Goal: Task Accomplishment & Management: Use online tool/utility

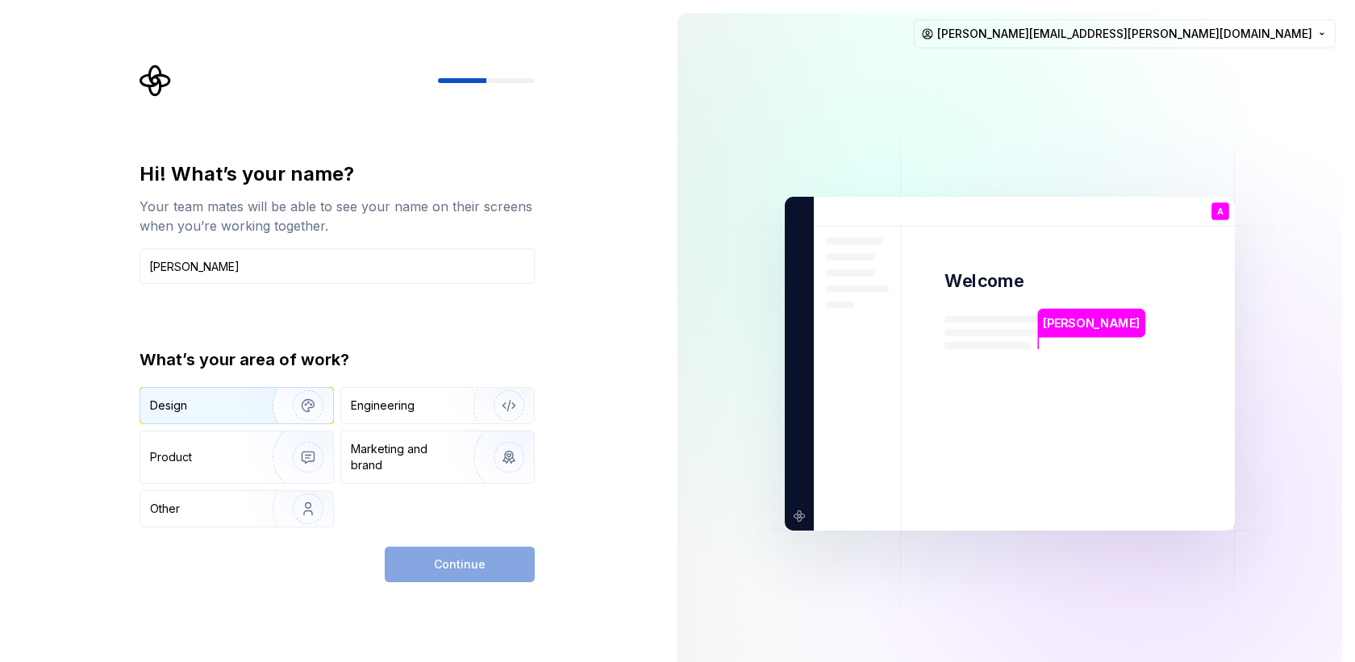
type input "[PERSON_NAME]"
click at [231, 409] on div "Design" at bounding box center [201, 406] width 102 height 16
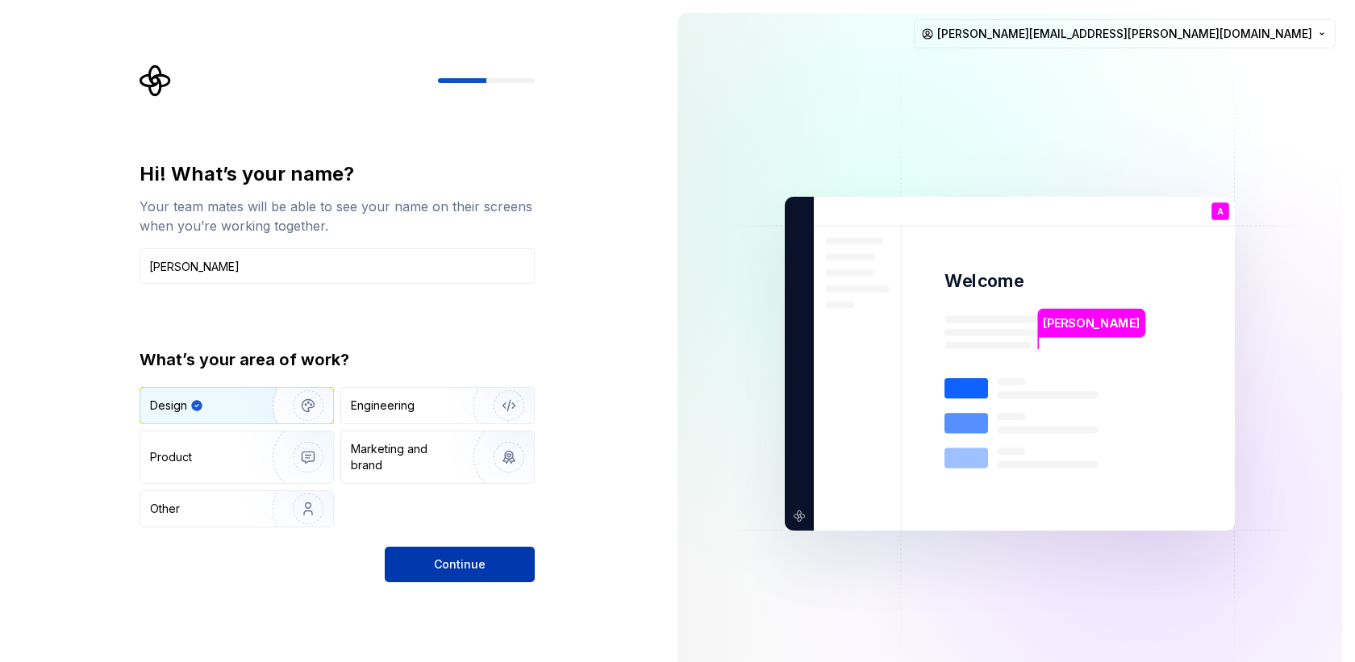
click at [469, 574] on button "Continue" at bounding box center [460, 564] width 150 height 35
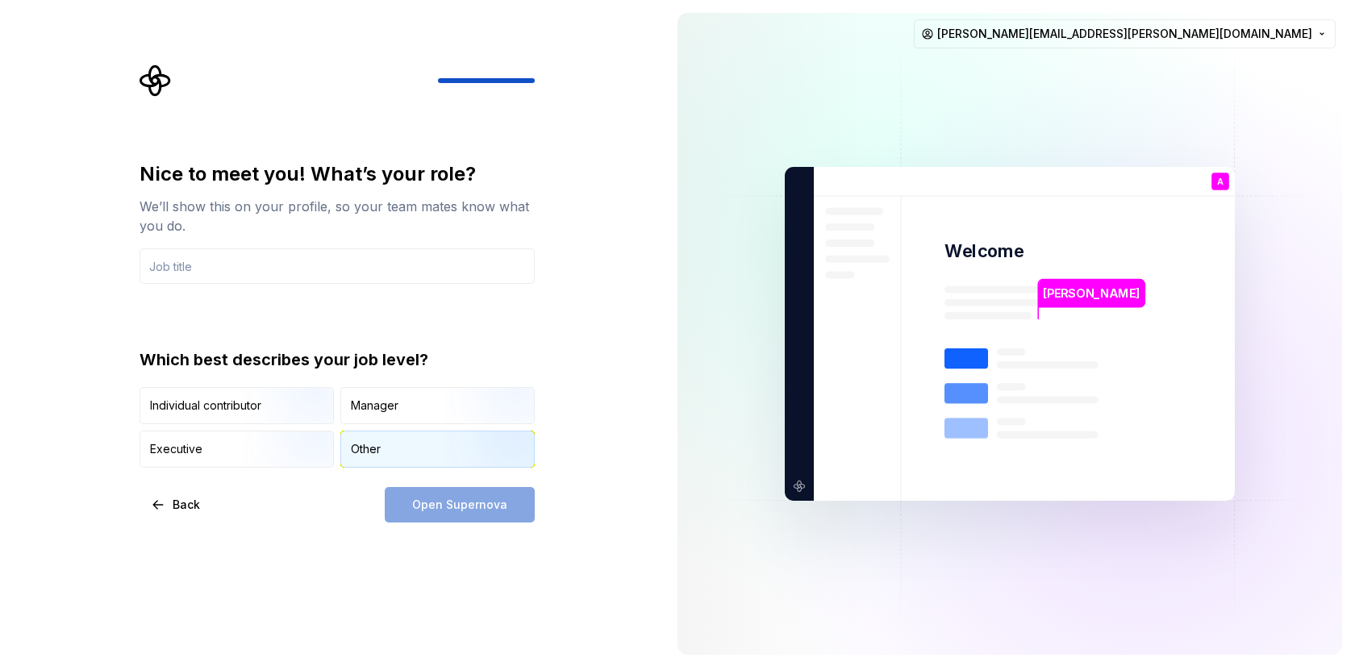
click at [401, 453] on div "Other" at bounding box center [437, 449] width 193 height 35
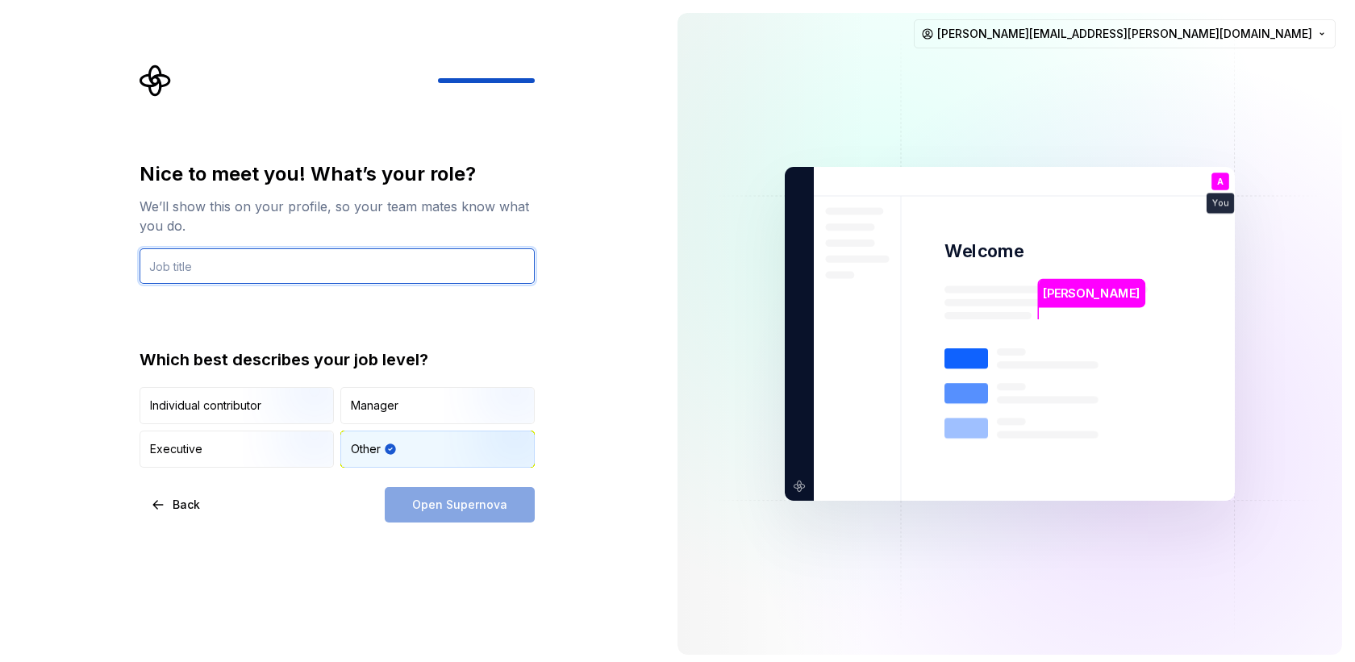
click at [316, 256] on input "text" at bounding box center [337, 265] width 395 height 35
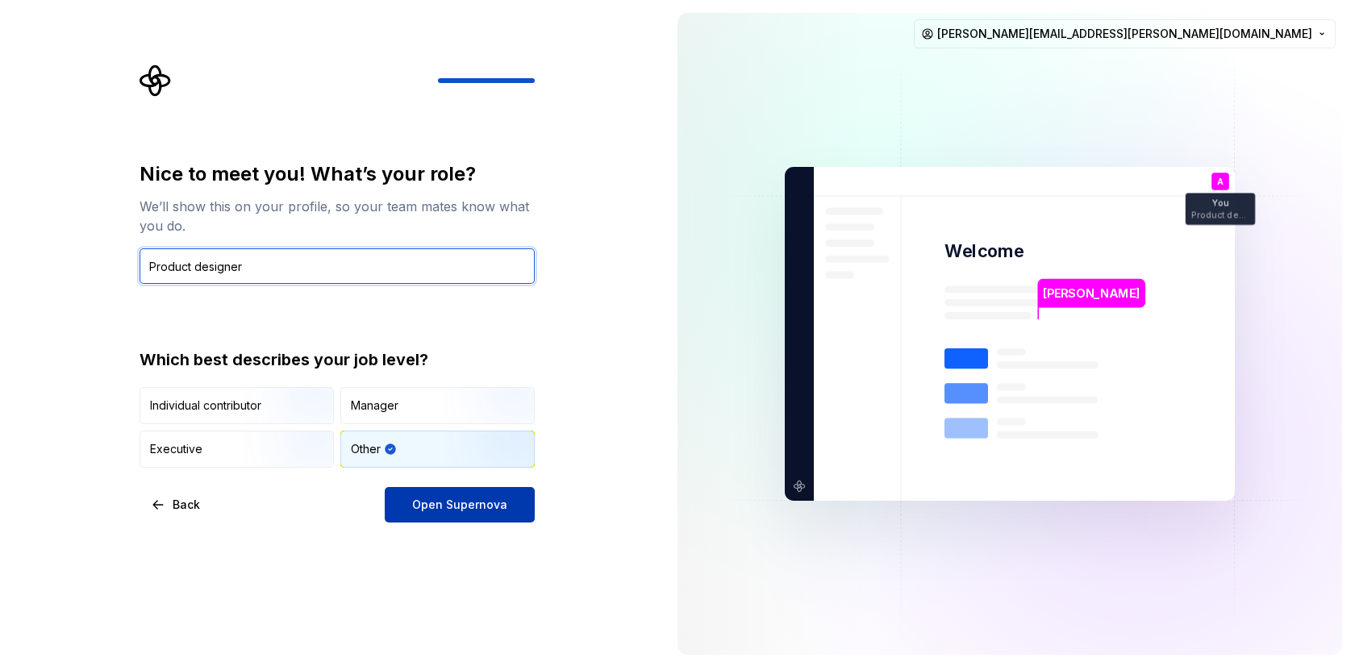
type input "Product designer"
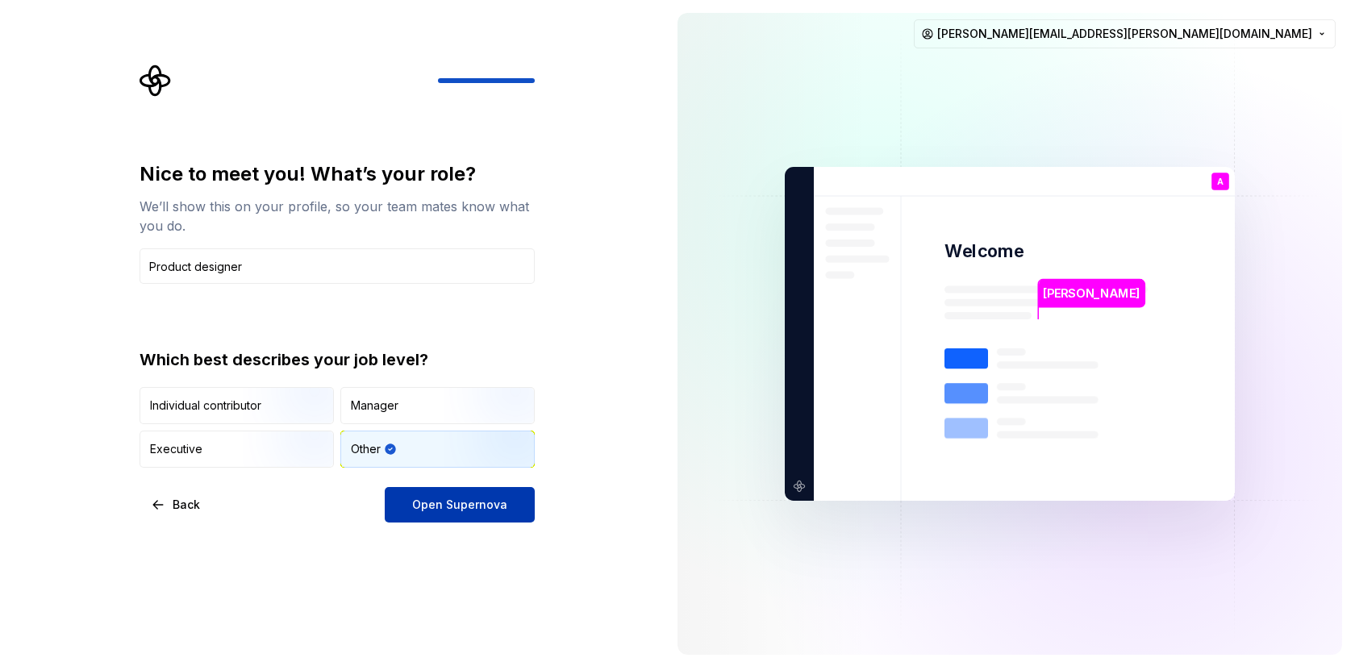
click at [468, 501] on span "Open Supernova" at bounding box center [459, 505] width 95 height 16
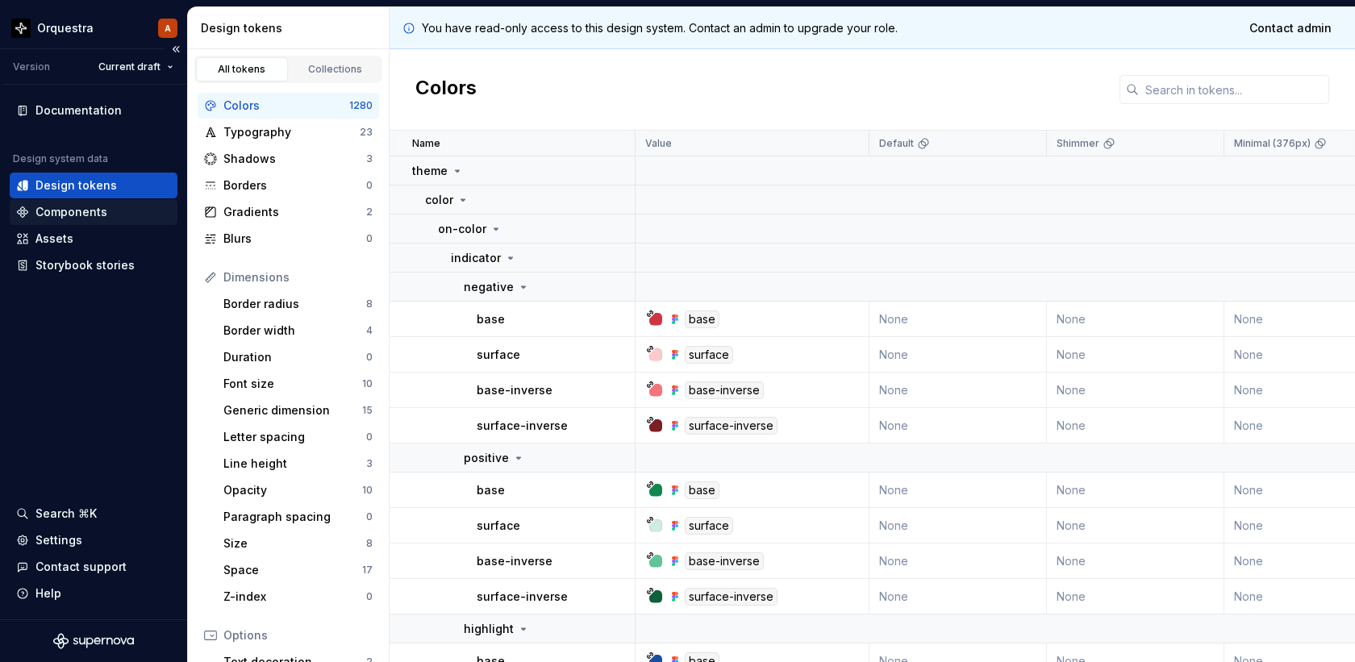
click at [87, 215] on div "Components" at bounding box center [71, 212] width 72 height 16
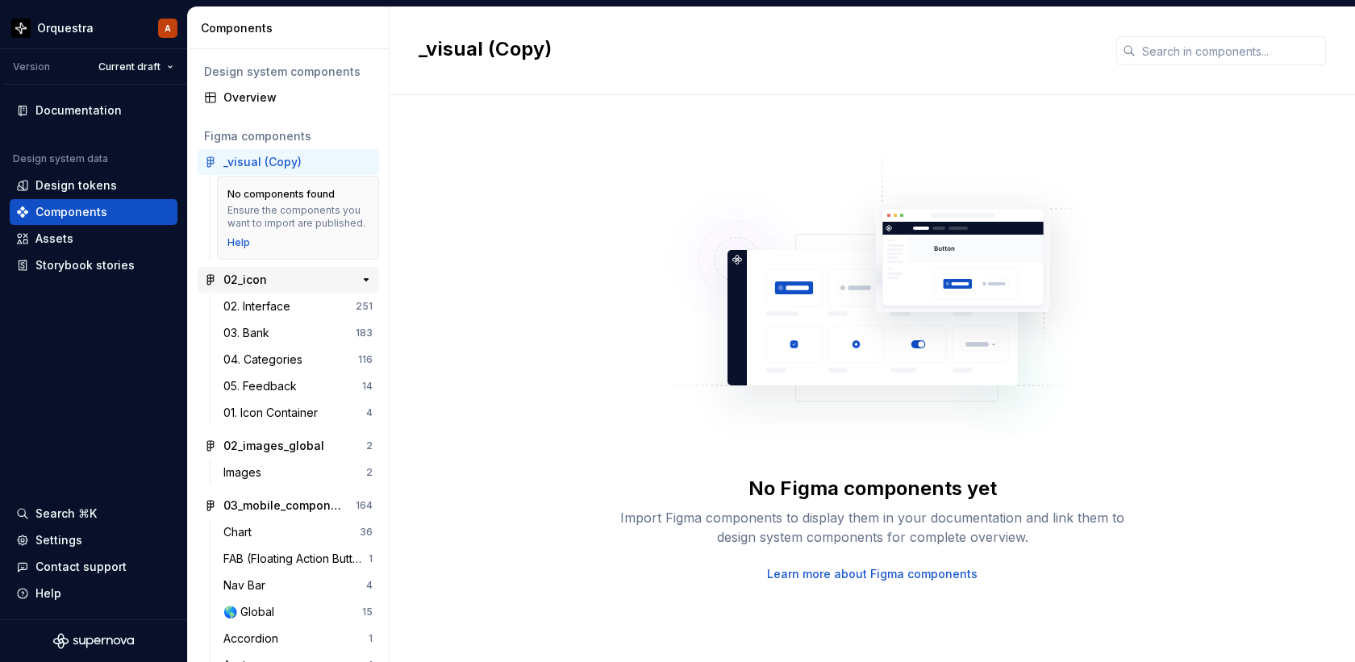
click at [261, 288] on div "02_icon" at bounding box center [245, 280] width 44 height 16
